Goal: Task Accomplishment & Management: Complete application form

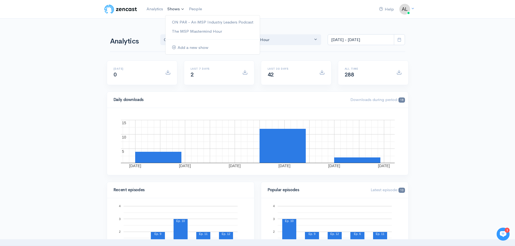
click at [183, 11] on link "Shows" at bounding box center [176, 9] width 22 height 12
click at [184, 22] on link "ON PAR - An MSP Industry Leaders Podcast" at bounding box center [213, 22] width 94 height 9
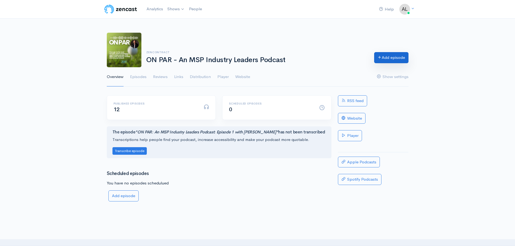
click at [396, 59] on link "Add episode" at bounding box center [391, 57] width 34 height 11
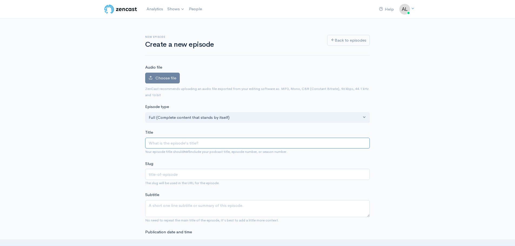
paste input "On Par Podcast - Episode 13 - The Valiant Way with [PERSON_NAME]"
type input "On Par Podcast - Episode 13 - The Valiant Way with [PERSON_NAME]"
type input "on-par-podcast-episode-13-the-valiant-way-with-[PERSON_NAME]"
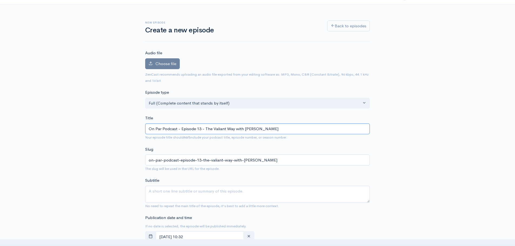
scroll to position [27, 0]
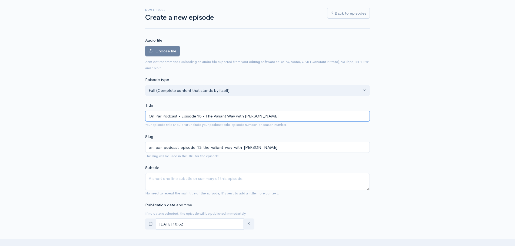
type input "On Par Podcast - Episode 13 - The Valiant Way with [PERSON_NAME]"
click at [192, 177] on textarea "Subtitle" at bounding box center [257, 181] width 225 height 17
paste textarea "How Valiant Technologies built a niche MSP, kept the right clients, and scaled …"
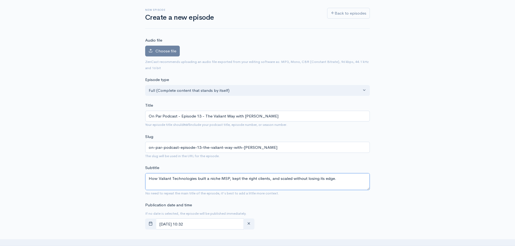
drag, startPoint x: 193, startPoint y: 183, endPoint x: 146, endPoint y: 183, distance: 47.3
click at [146, 183] on textarea "How Valiant Technologies built a niche MSP, kept the right clients, and scaled …" at bounding box center [257, 181] width 225 height 17
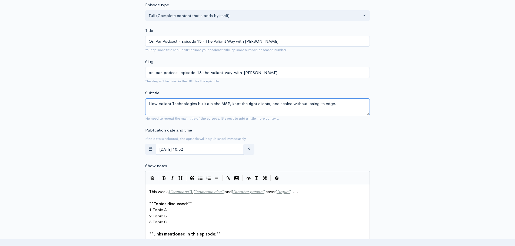
scroll to position [135, 0]
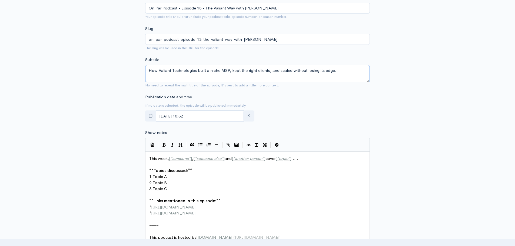
type textarea "How Valiant Technologies built a niche MSP, kept the right clients, and scaled …"
click at [218, 190] on pre "3. Topic C" at bounding box center [259, 189] width 223 height 6
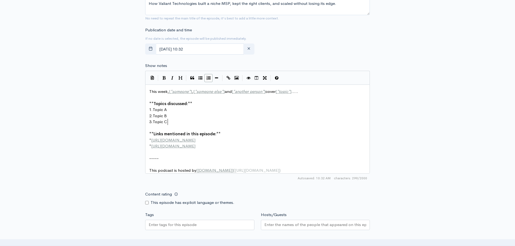
scroll to position [216, 0]
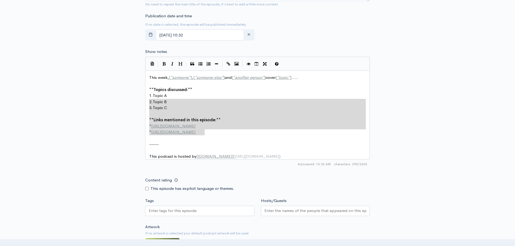
type textarea "This week, [*someone*], [*someone else*] and [*another person*] cover [*topic*]…"
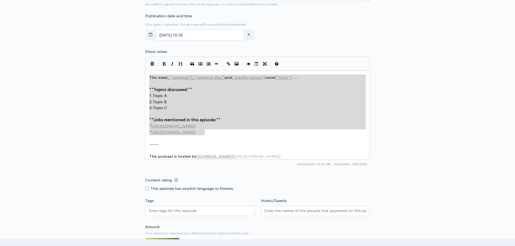
drag, startPoint x: 216, startPoint y: 134, endPoint x: 118, endPoint y: 61, distance: 122.0
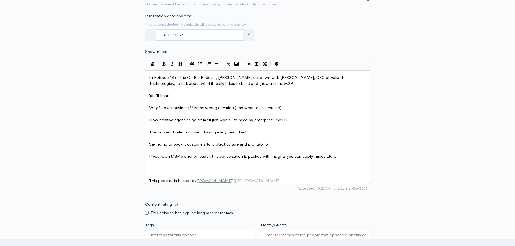
click at [156, 100] on pre "​" at bounding box center [259, 102] width 223 height 6
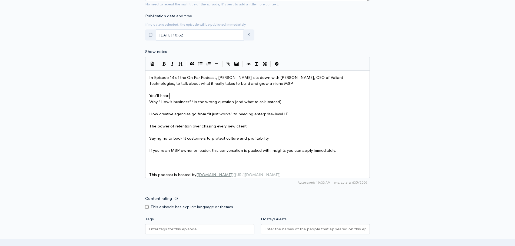
click at [162, 108] on pre "​" at bounding box center [259, 108] width 223 height 6
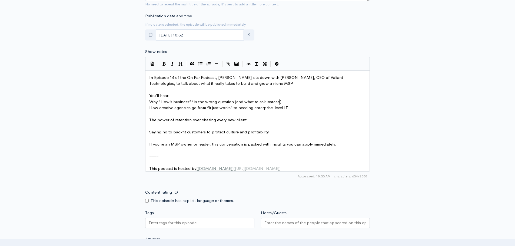
click at [161, 115] on pre "​" at bounding box center [259, 114] width 223 height 6
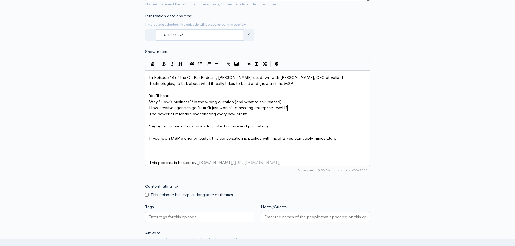
click at [157, 119] on pre "​" at bounding box center [259, 120] width 223 height 6
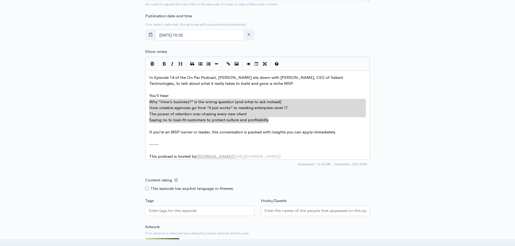
drag, startPoint x: 272, startPoint y: 119, endPoint x: 133, endPoint y: 103, distance: 140.0
click at [200, 63] on icon "Generic List" at bounding box center [201, 64] width 4 height 4
type textarea "* How creative agencies go from “it just works” to needing enterprise-level IT …"
click at [184, 138] on pre "​" at bounding box center [259, 139] width 223 height 6
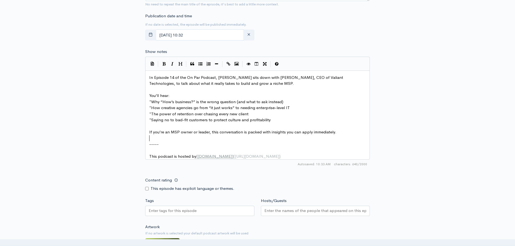
type textarea "You’ll hear:"
drag, startPoint x: 179, startPoint y: 95, endPoint x: 144, endPoint y: 95, distance: 34.9
click at [166, 65] on button "Bold" at bounding box center [164, 64] width 8 height 8
click at [174, 75] on span "In Episode 14 of the On Par Podcast, [PERSON_NAME] sits down with [PERSON_NAME]…" at bounding box center [246, 80] width 195 height 11
type textarea "**You’ll hear:**"
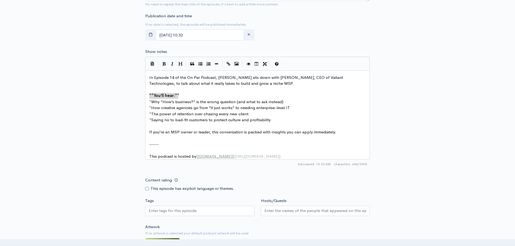
drag, startPoint x: 193, startPoint y: 95, endPoint x: 133, endPoint y: 93, distance: 59.5
click at [155, 95] on span "You’ll hear:" at bounding box center [164, 95] width 21 height 5
click at [154, 94] on span "You’ll hear:" at bounding box center [164, 95] width 21 height 5
type textarea "Y"
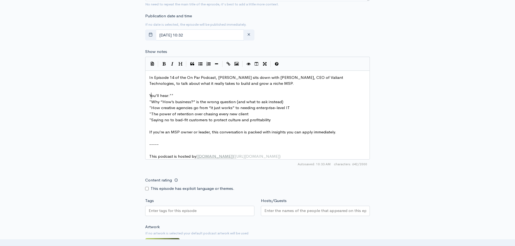
click at [184, 97] on pre "You’ll hear:**" at bounding box center [259, 96] width 223 height 6
click at [174, 77] on span "In Episode 14 of the On Par Podcast, [PERSON_NAME] sits down with [PERSON_NAME]…" at bounding box center [246, 80] width 195 height 11
type textarea "3"
click at [99, 155] on div "New episode Create a new episode Back to episodes Audio file Choose file 0 ZenC…" at bounding box center [257, 71] width 515 height 539
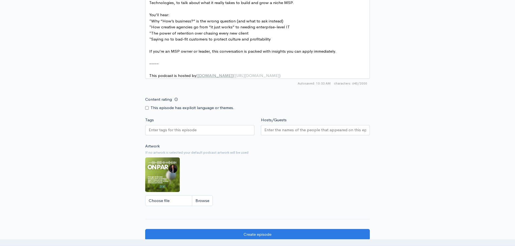
scroll to position [298, 0]
click at [268, 133] on input "Hosts/Guests" at bounding box center [316, 130] width 102 height 6
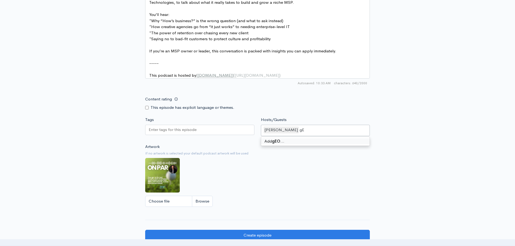
type input "g"
type input "[PERSON_NAME]"
click at [208, 207] on input "Choose file" at bounding box center [179, 201] width 68 height 11
type input "C:\fakepath\ON PAR (6).jpg"
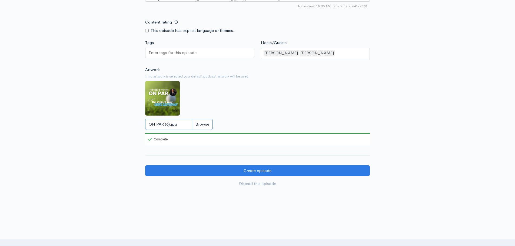
scroll to position [399, 0]
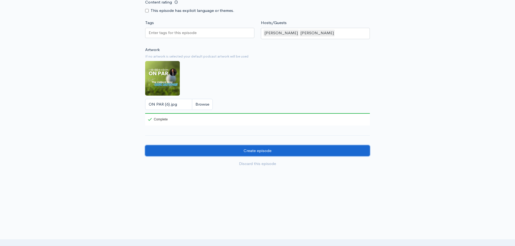
click at [296, 148] on input "Create episode" at bounding box center [257, 151] width 225 height 11
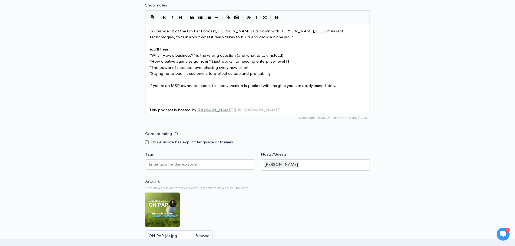
scroll to position [425, 0]
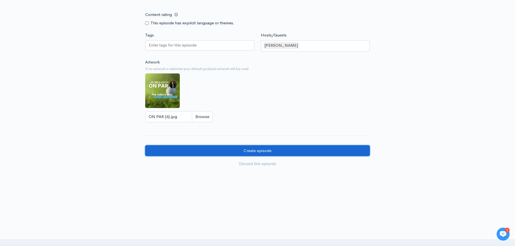
click at [338, 154] on input "Create episode" at bounding box center [257, 151] width 225 height 11
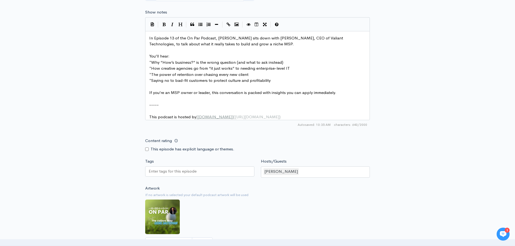
scroll to position [290, 0]
